Goal: Task Accomplishment & Management: Manage account settings

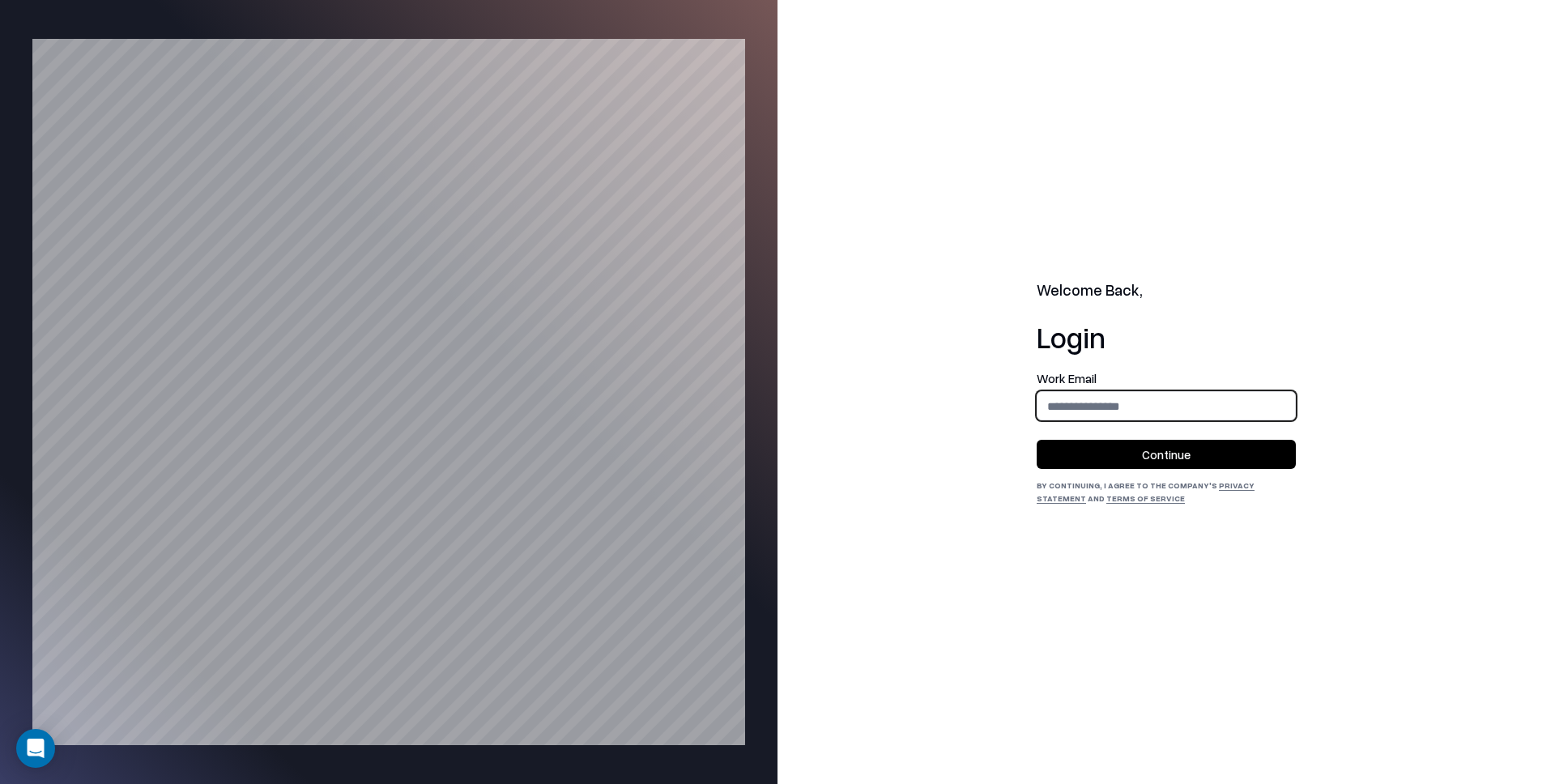
drag, startPoint x: 1106, startPoint y: 413, endPoint x: 1122, endPoint y: 421, distance: 17.9
click at [1107, 413] on input "email" at bounding box center [1166, 406] width 258 height 30
type input "**********"
click at [1162, 463] on button "Continue" at bounding box center [1166, 454] width 259 height 29
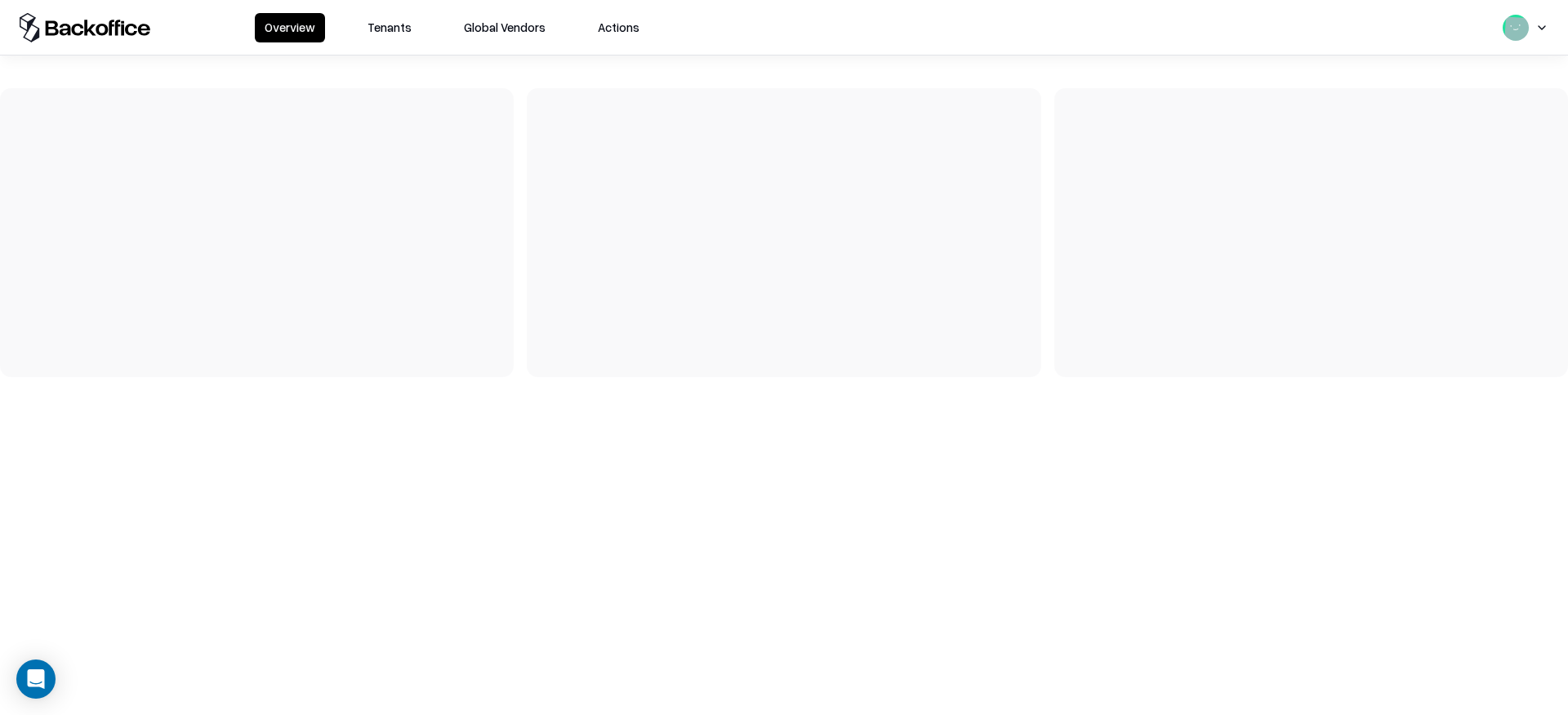
click at [405, 28] on button "Tenants" at bounding box center [390, 28] width 64 height 29
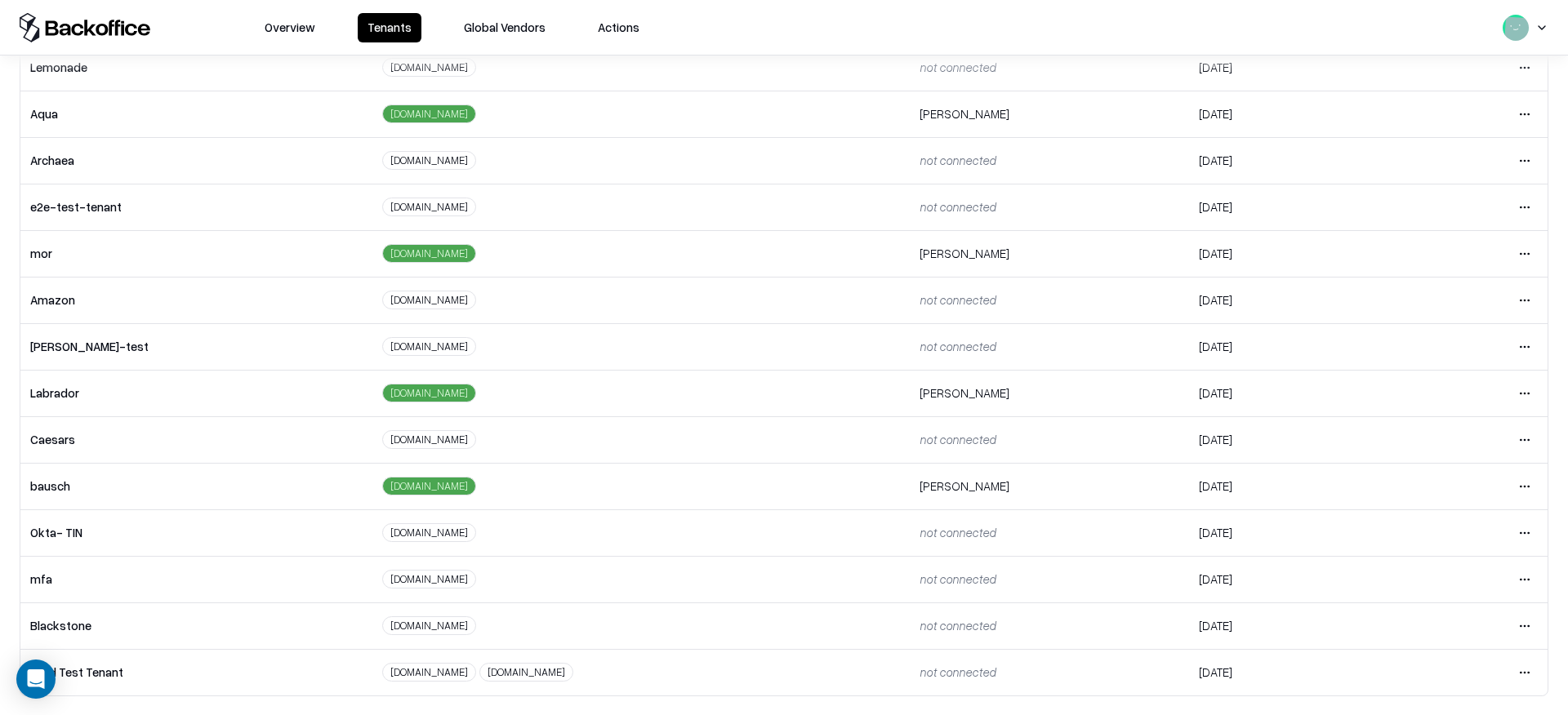
scroll to position [187, 0]
